Goal: Task Accomplishment & Management: Manage account settings

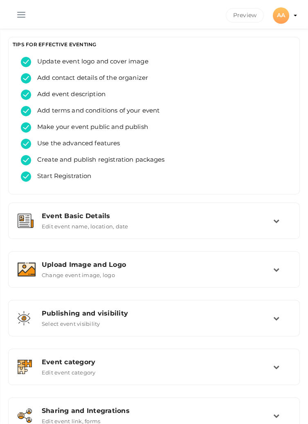
click at [20, 6] on button "button" at bounding box center [21, 12] width 21 height 21
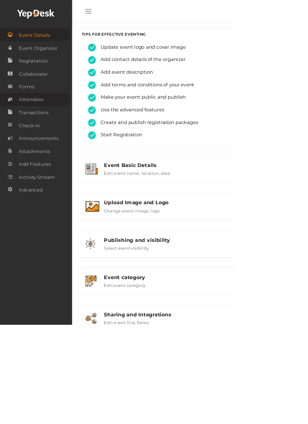
click at [37, 129] on span "Attendees" at bounding box center [41, 130] width 32 height 16
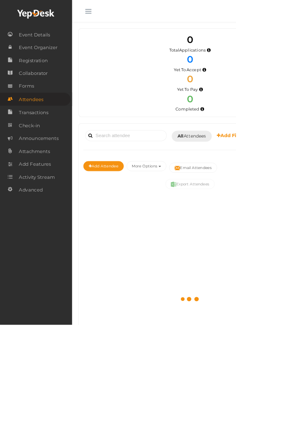
click at [111, 10] on button "button" at bounding box center [115, 12] width 21 height 21
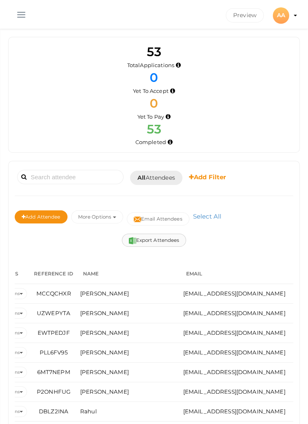
click at [150, 239] on button "Export Attendees" at bounding box center [154, 240] width 65 height 13
